Goal: Navigation & Orientation: Find specific page/section

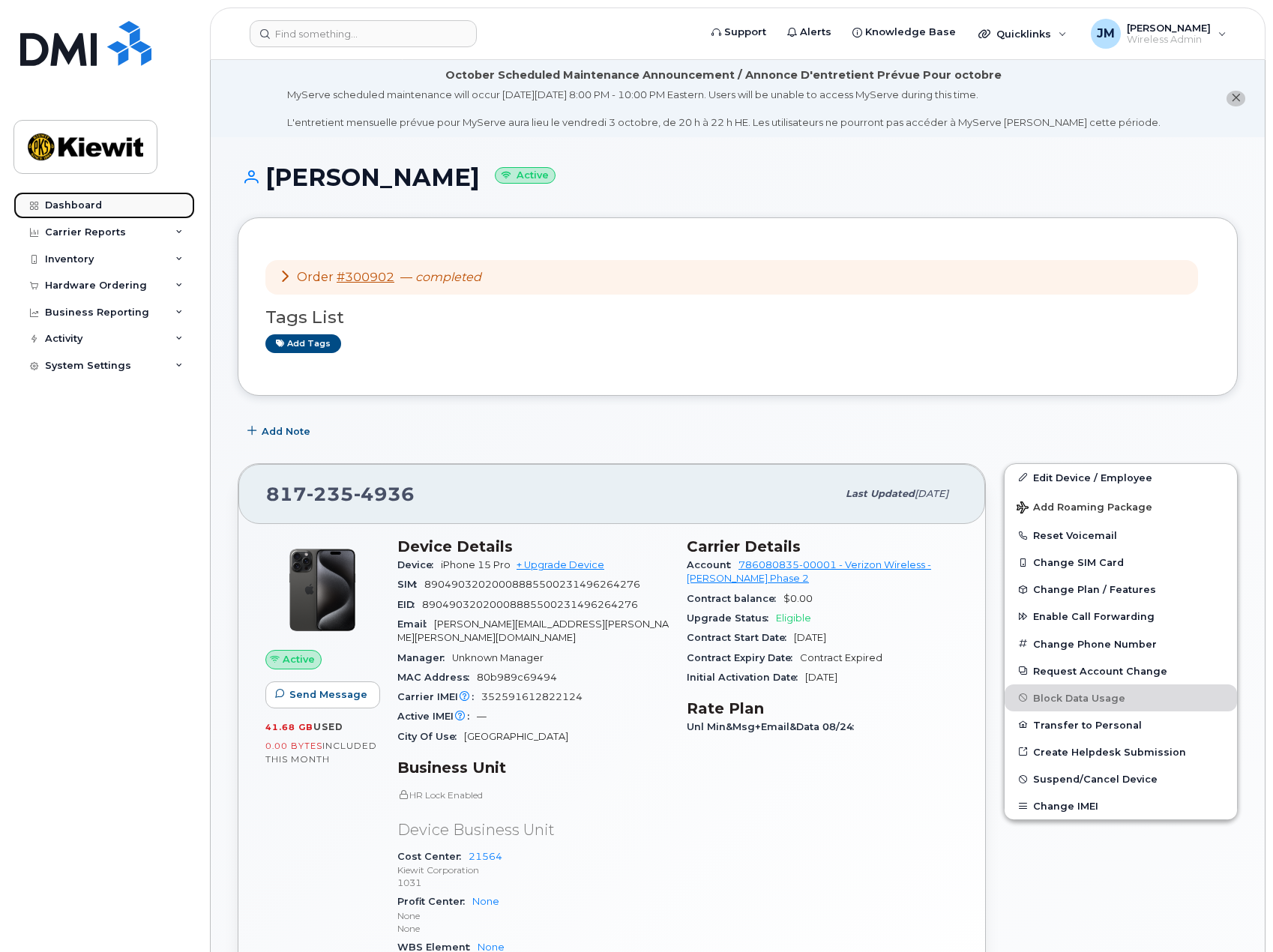
click at [72, 198] on link "Dashboard" at bounding box center [104, 206] width 181 height 27
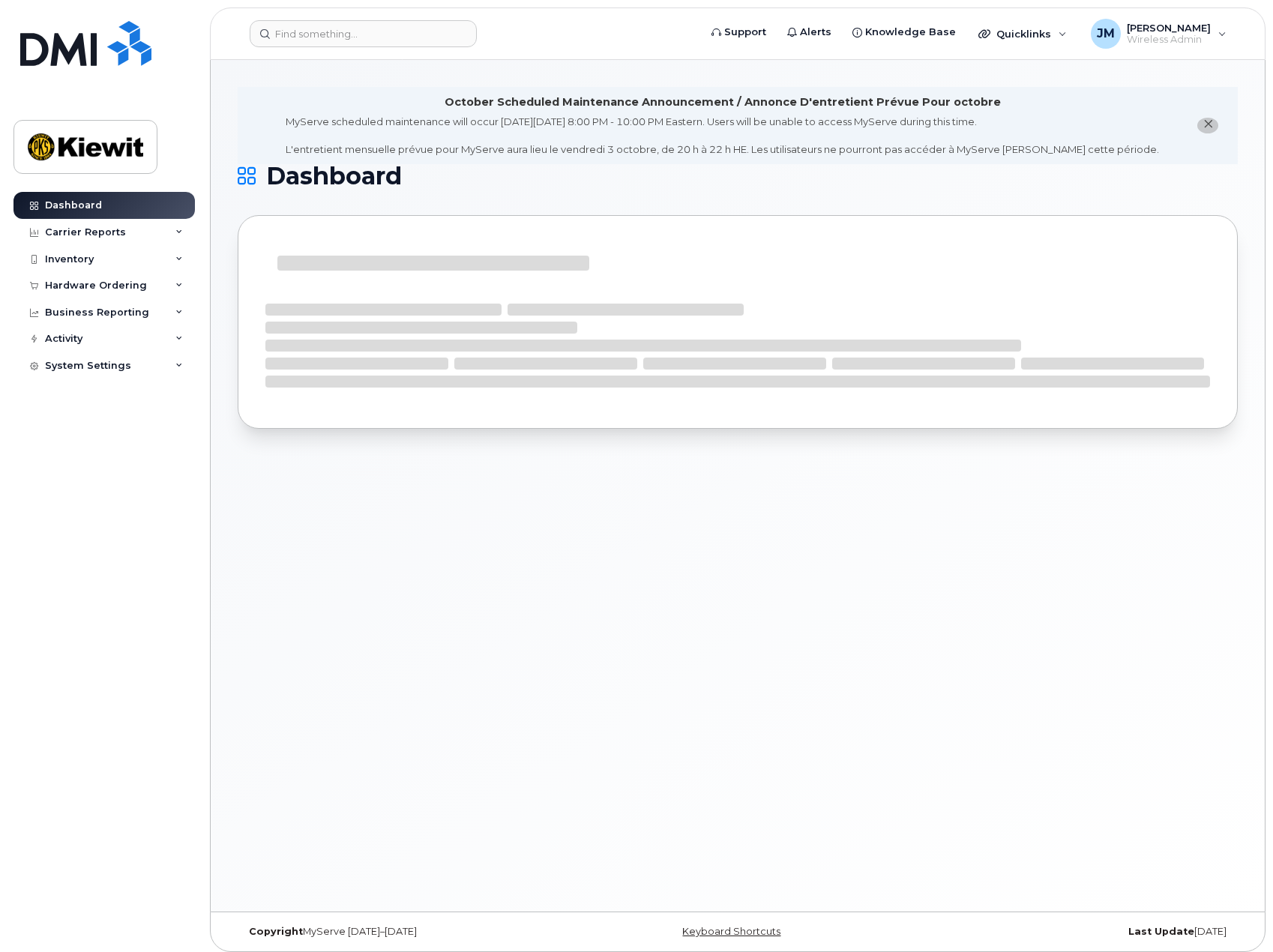
click at [1212, 124] on icon "close notification" at bounding box center [1207, 123] width 10 height 10
